Goal: Navigation & Orientation: Find specific page/section

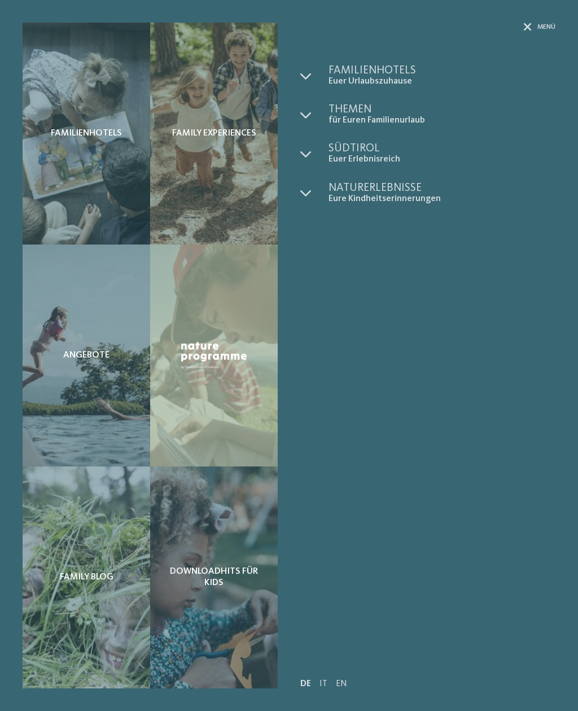
click at [397, 119] on span "für Euren Familienurlaub" at bounding box center [442, 120] width 227 height 11
click at [399, 122] on span "für Euren Familienurlaub" at bounding box center [442, 120] width 227 height 11
click at [345, 117] on span "für Euren Familienurlaub" at bounding box center [442, 120] width 227 height 11
click at [525, 31] on div at bounding box center [528, 28] width 8 height 10
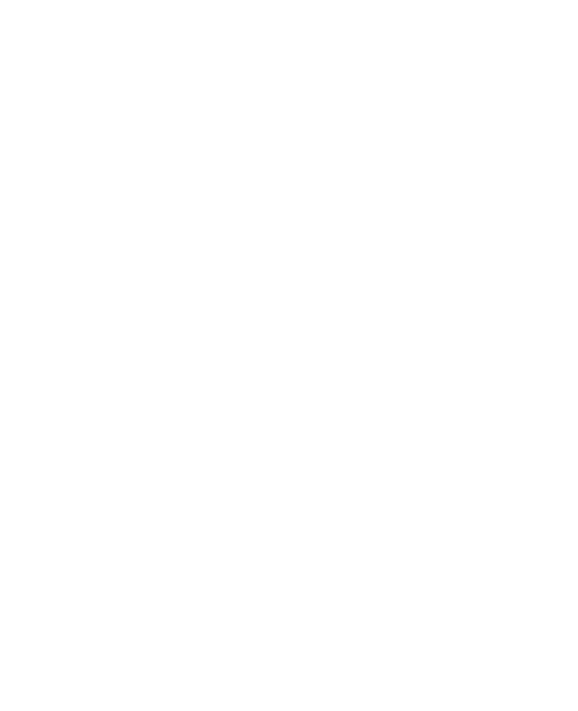
click at [547, 26] on img at bounding box center [550, 25] width 56 height 28
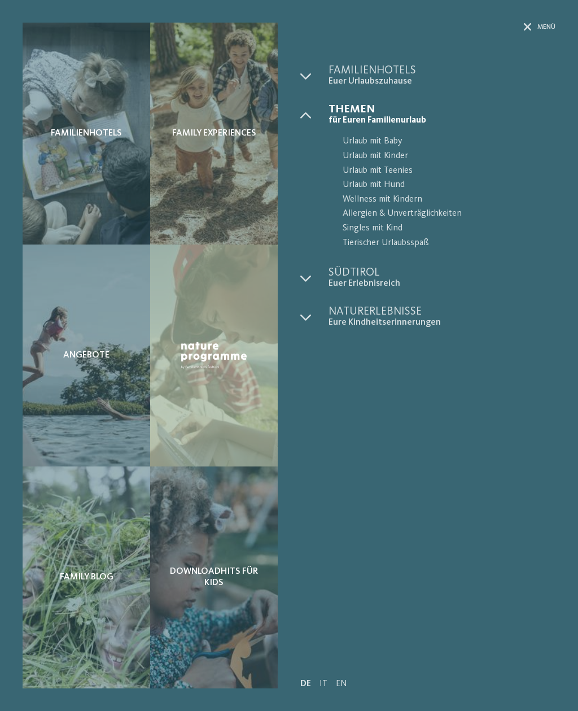
click at [409, 85] on span "Euer Urlaubszuhause" at bounding box center [442, 81] width 227 height 11
click at [416, 84] on span "Euer Urlaubszuhause" at bounding box center [442, 81] width 227 height 11
click at [394, 69] on span "Familienhotels" at bounding box center [442, 70] width 227 height 11
click at [255, 196] on div "Family Experiences" at bounding box center [214, 134] width 128 height 222
